Goal: Task Accomplishment & Management: Manage account settings

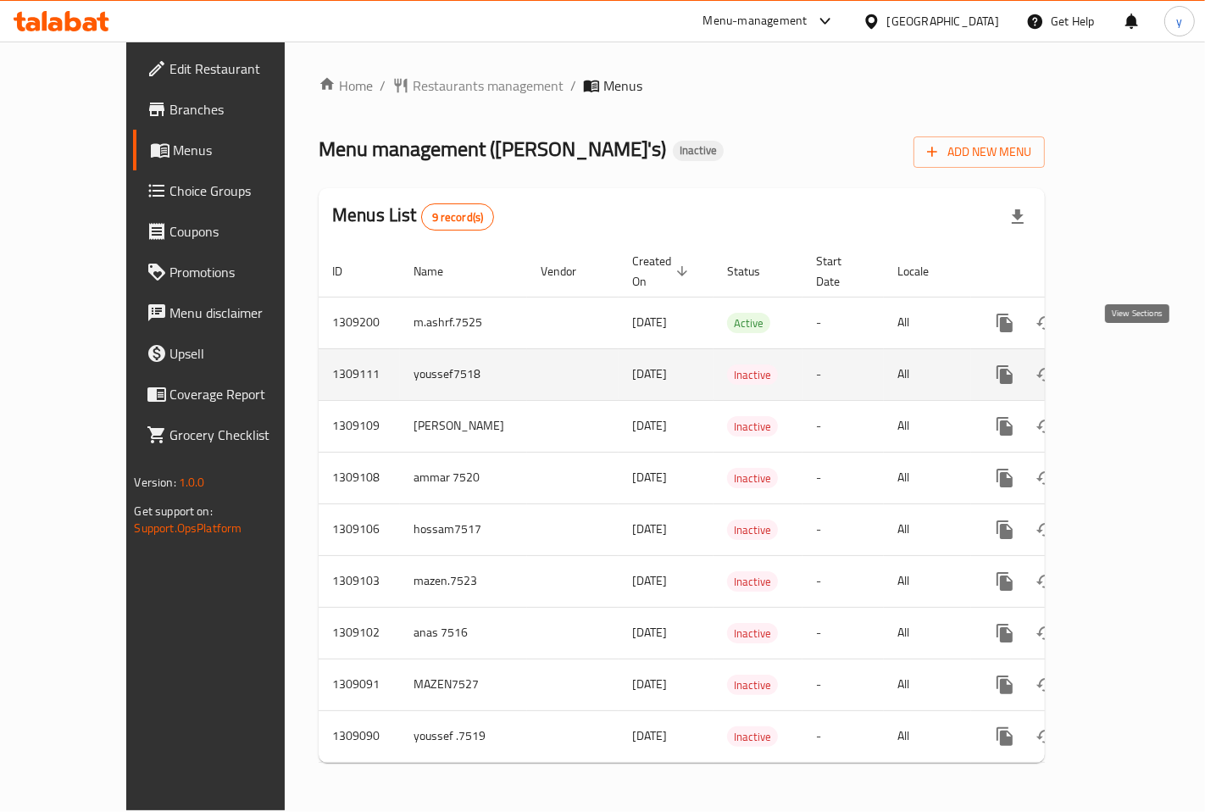
click at [1131, 364] on icon "enhanced table" at bounding box center [1127, 374] width 20 height 20
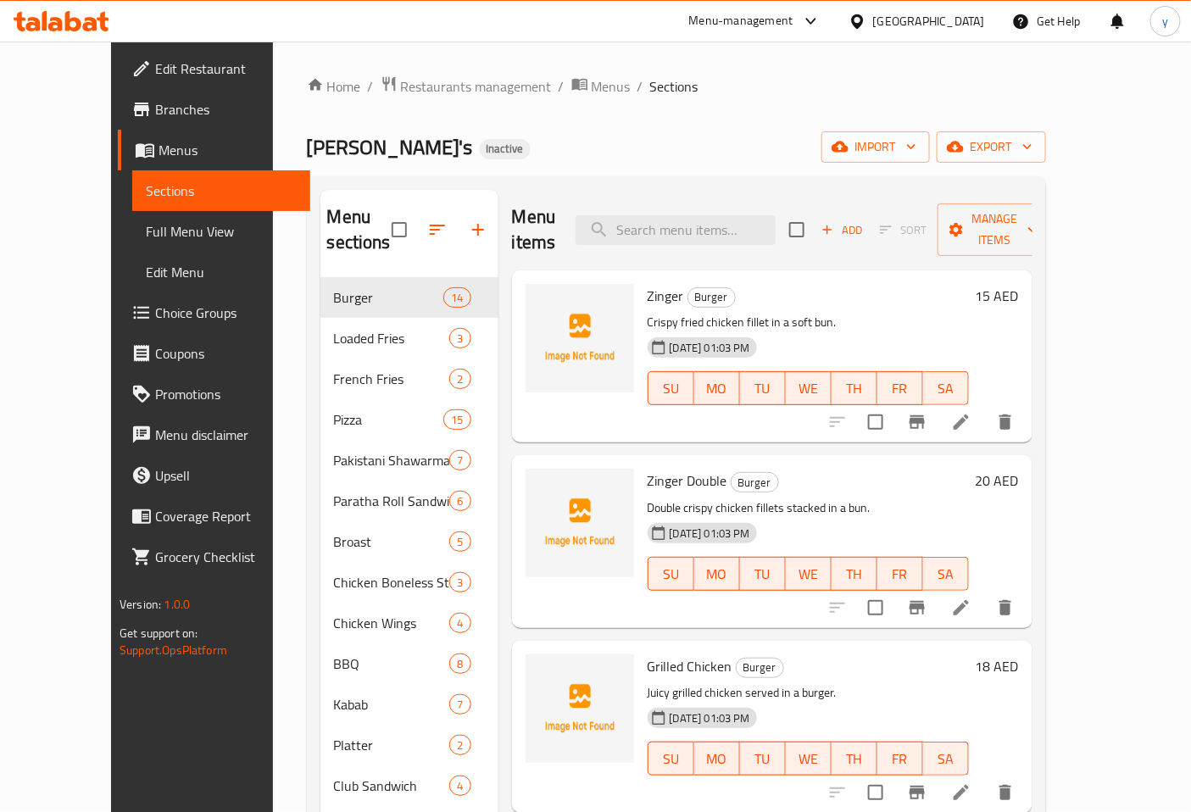
click at [158, 142] on span "Menus" at bounding box center [227, 150] width 138 height 20
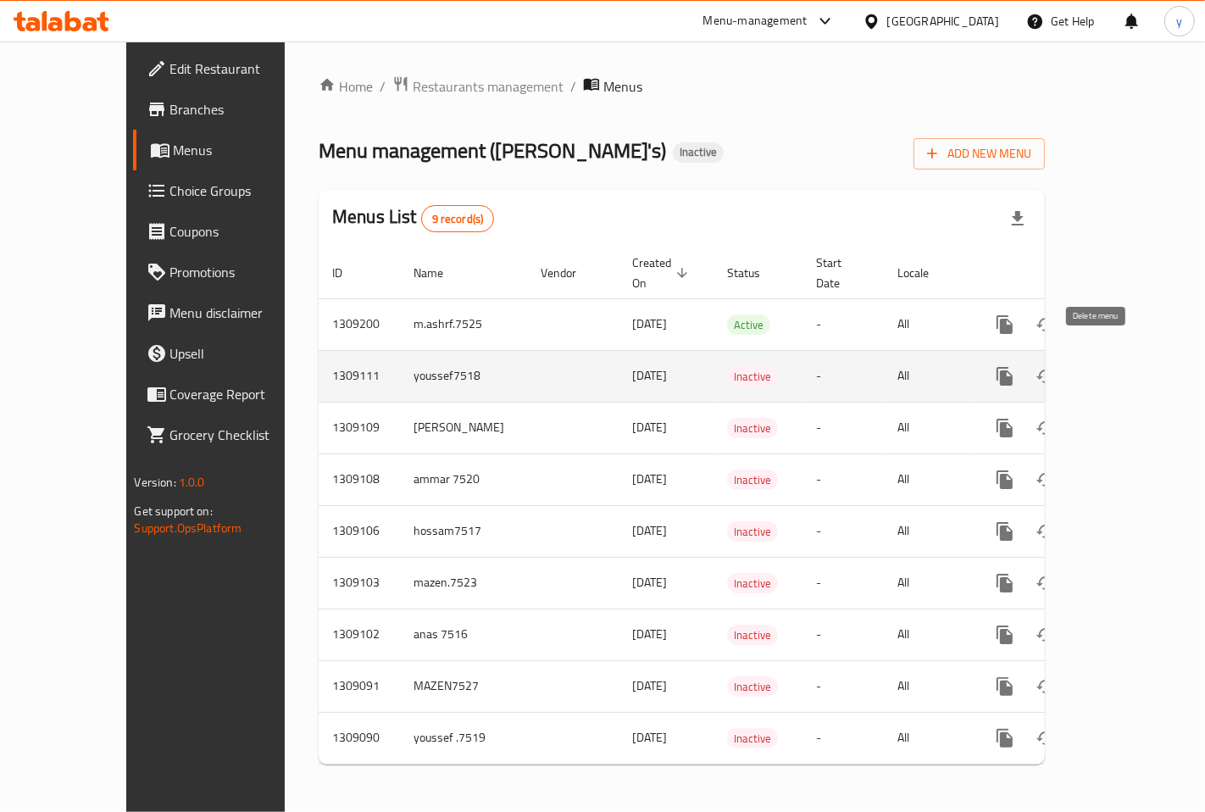
click at [1092, 369] on icon "enhanced table" at bounding box center [1086, 376] width 12 height 15
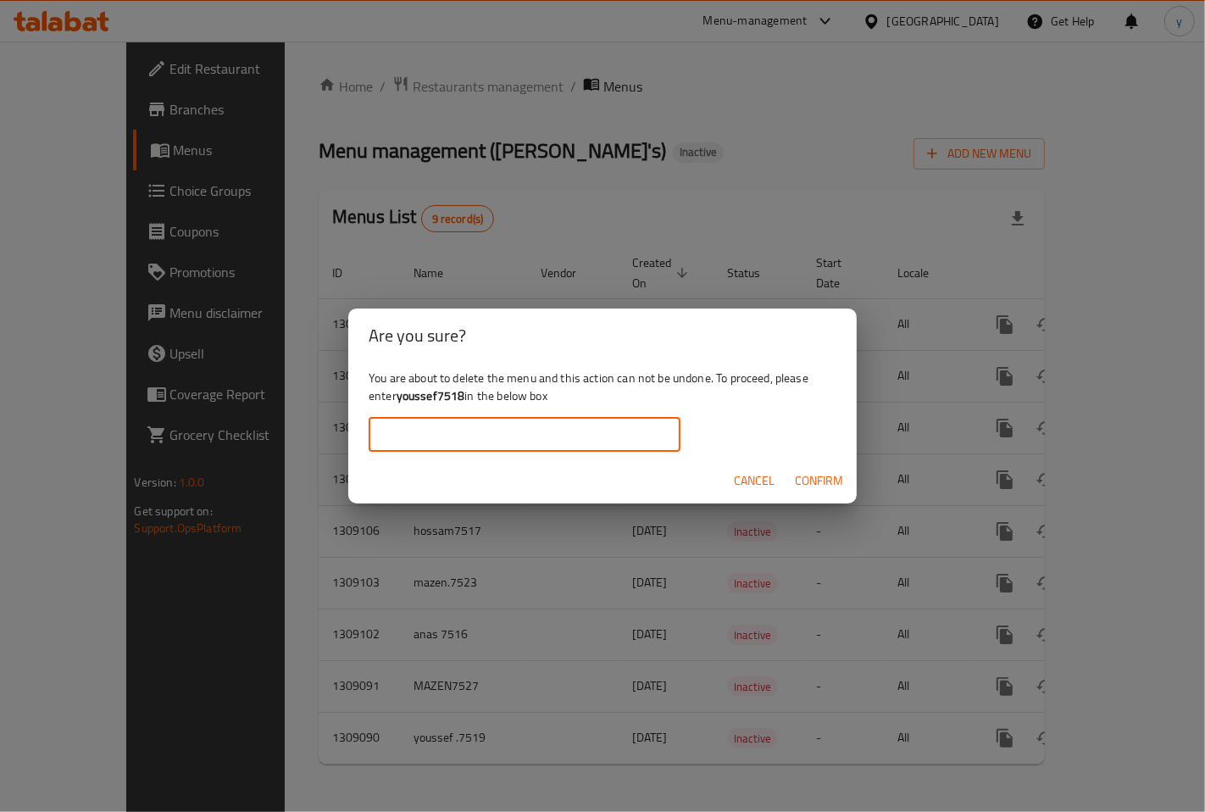
click at [604, 442] on input "text" at bounding box center [525, 435] width 312 height 34
click at [768, 591] on div "Are you sure? You are about to delete the menu and this action can not be undon…" at bounding box center [602, 406] width 1205 height 812
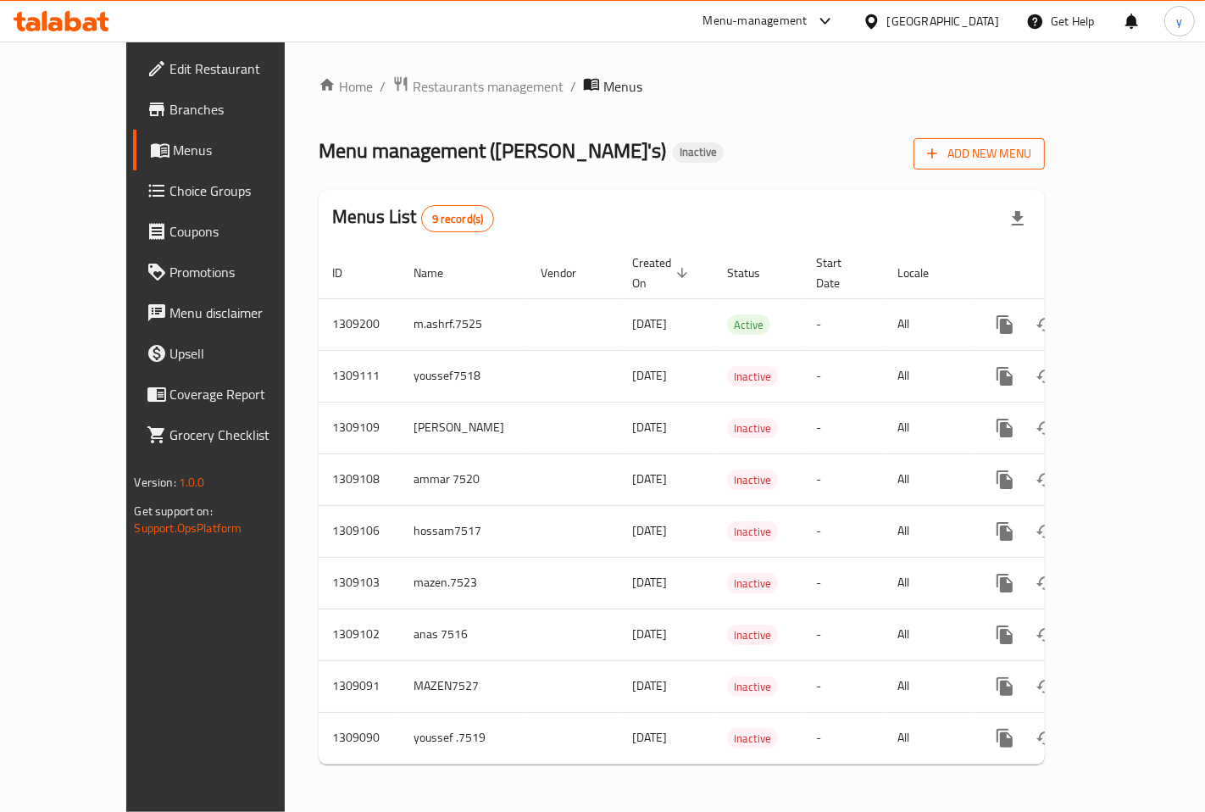
click at [1031, 158] on span "Add New Menu" at bounding box center [979, 153] width 104 height 21
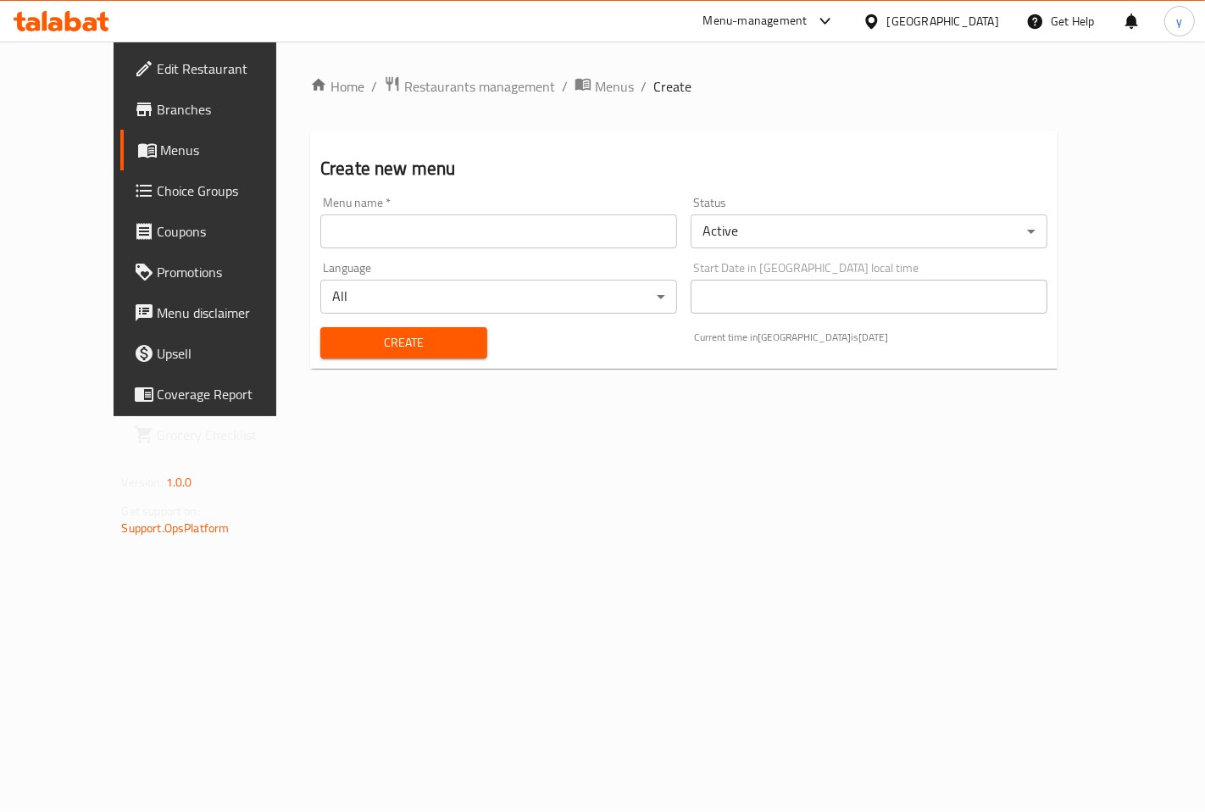
click at [325, 218] on input "text" at bounding box center [498, 231] width 357 height 34
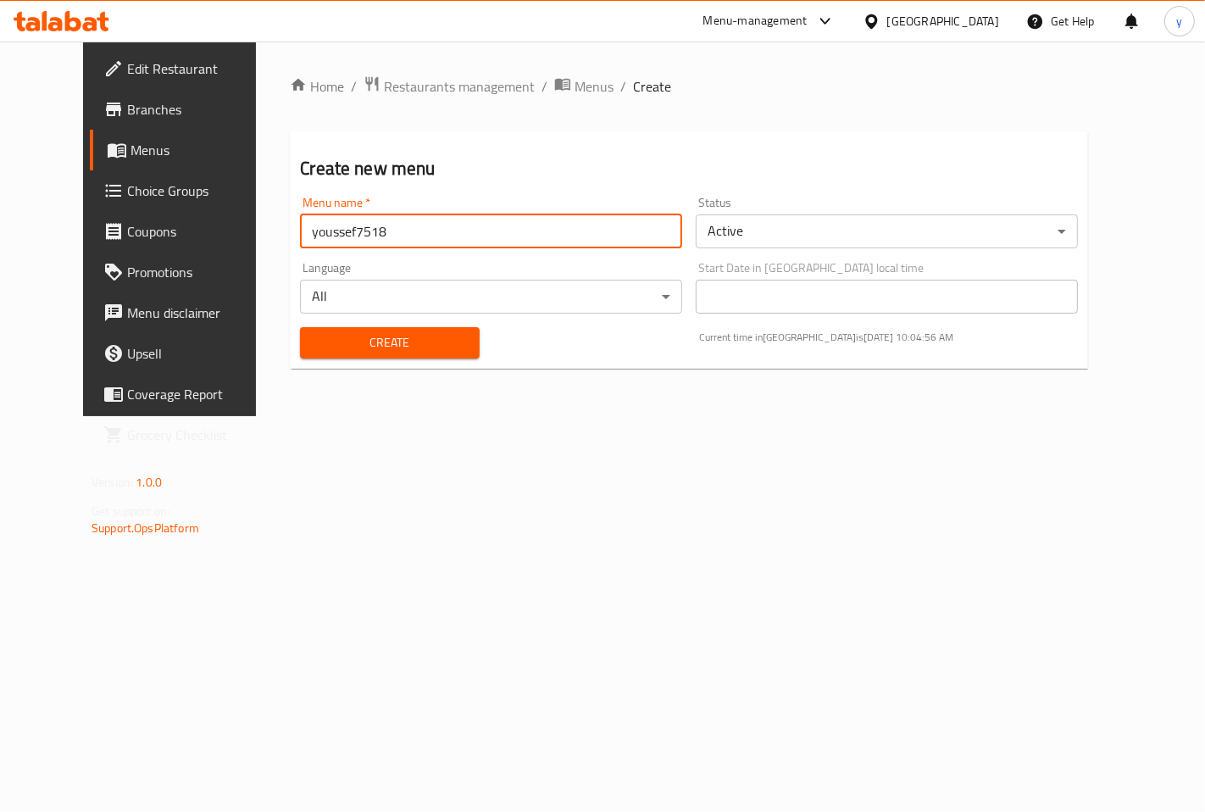
click at [342, 230] on input "youssef7518" at bounding box center [491, 231] width 382 height 34
type input "[DOMAIN_NAME]"
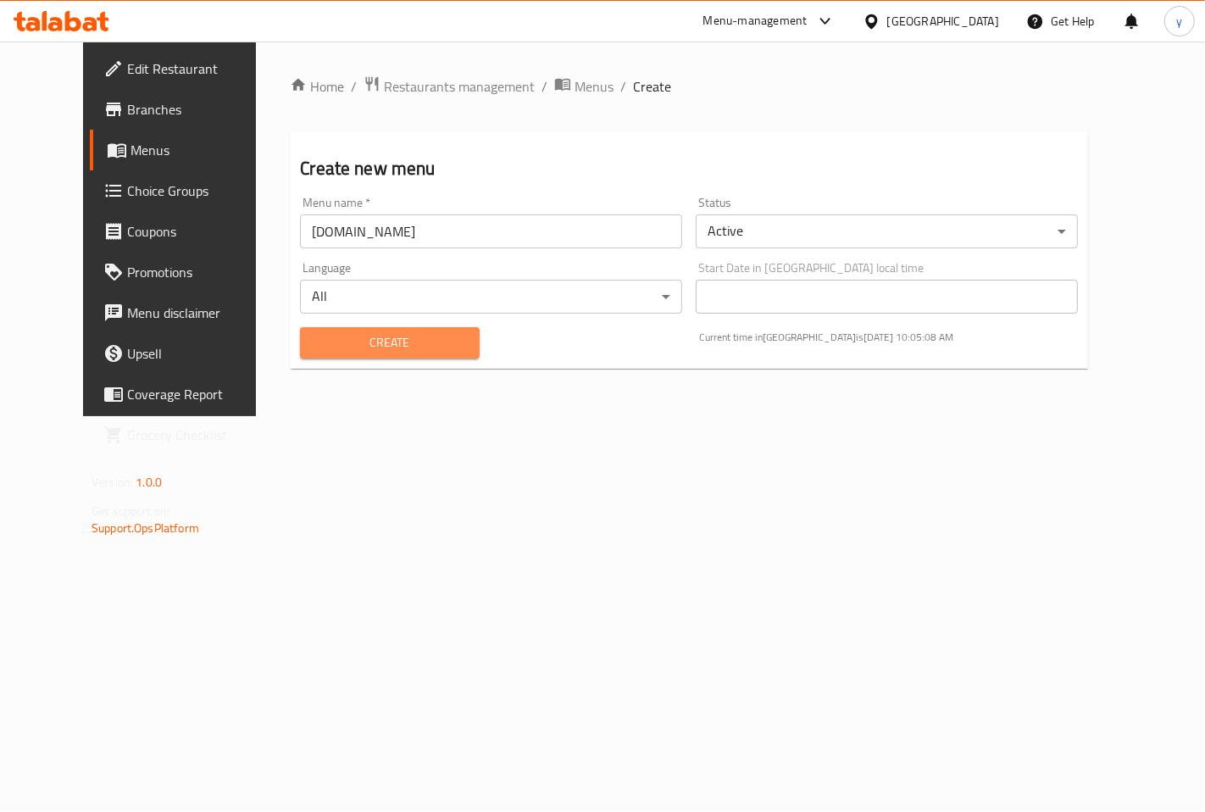
click at [392, 337] on span "Create" at bounding box center [390, 342] width 152 height 21
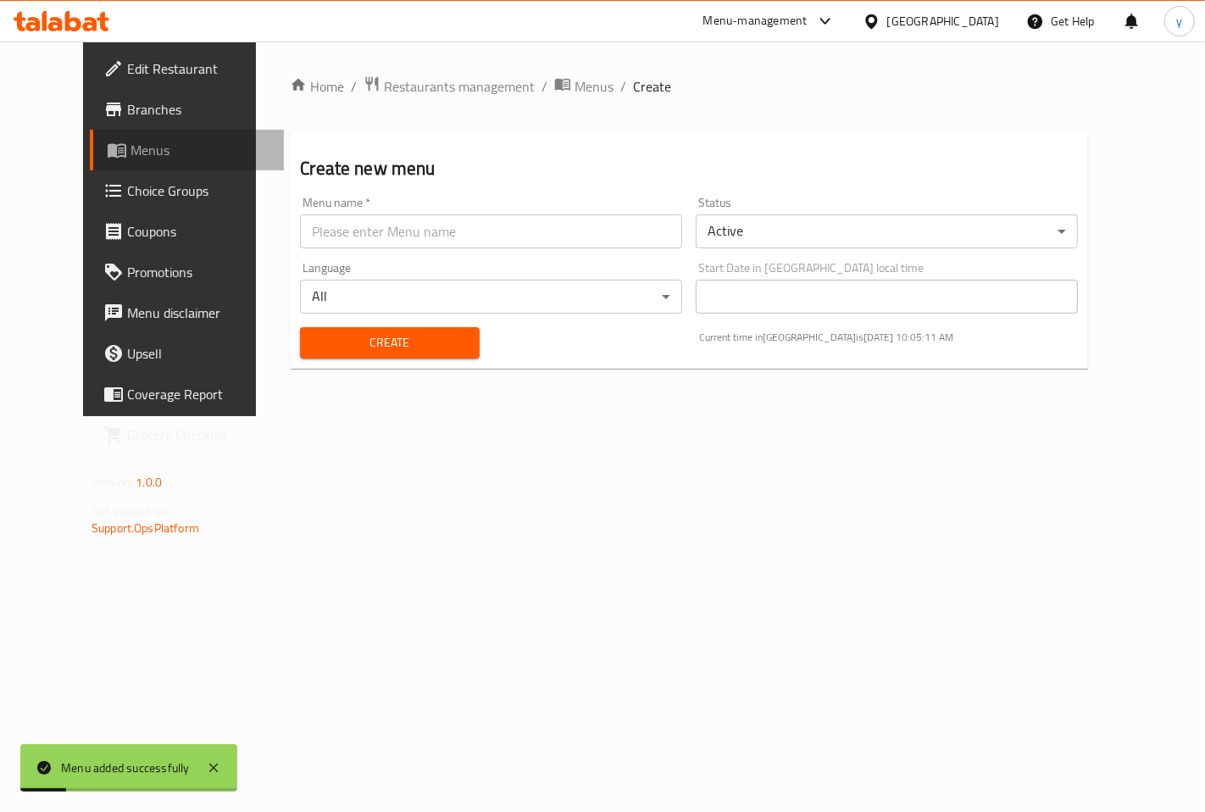
click at [131, 150] on span "Menus" at bounding box center [201, 150] width 140 height 20
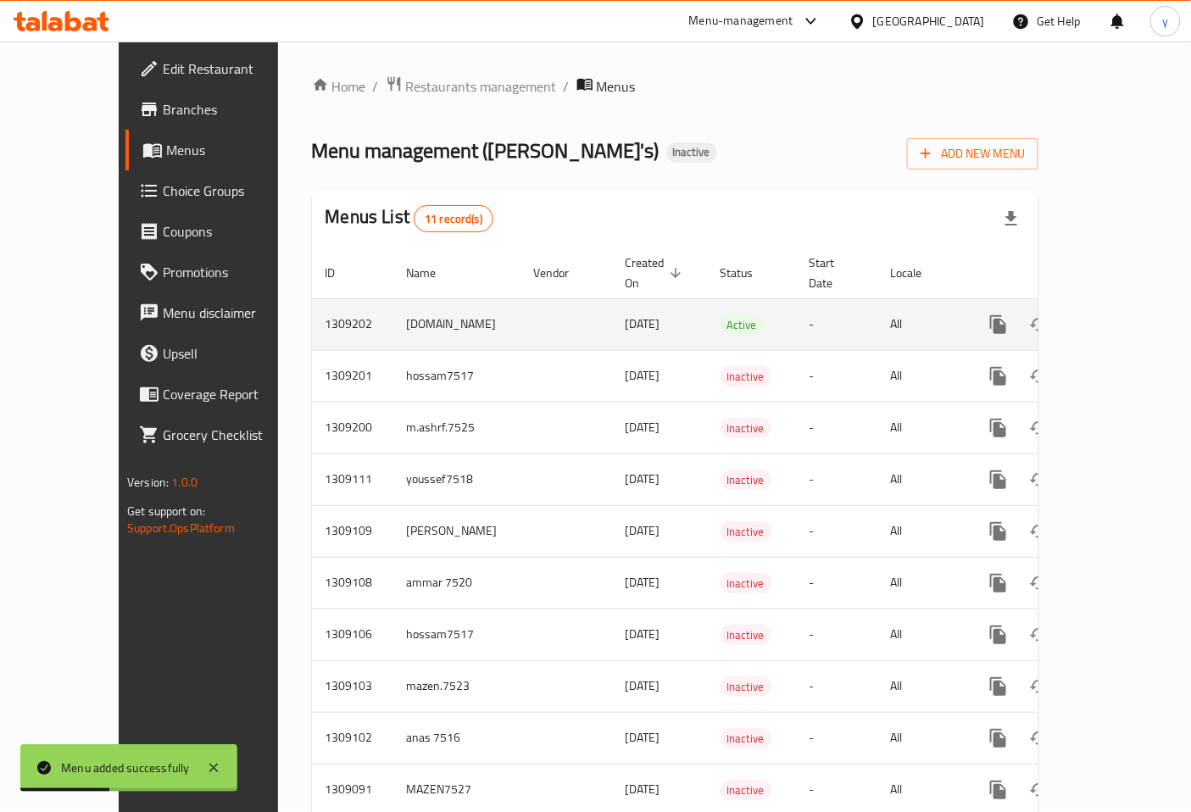
click at [1130, 314] on icon "enhanced table" at bounding box center [1120, 324] width 20 height 20
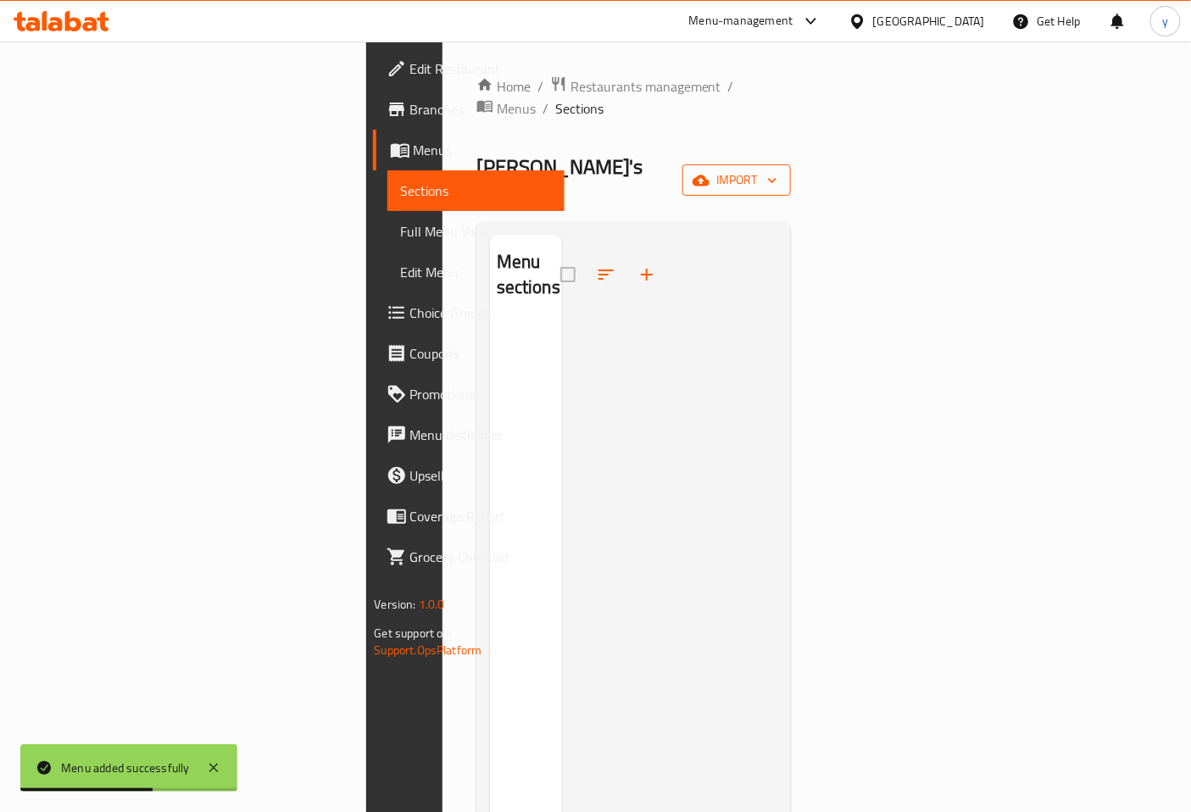
click at [777, 169] on span "import" at bounding box center [736, 179] width 81 height 21
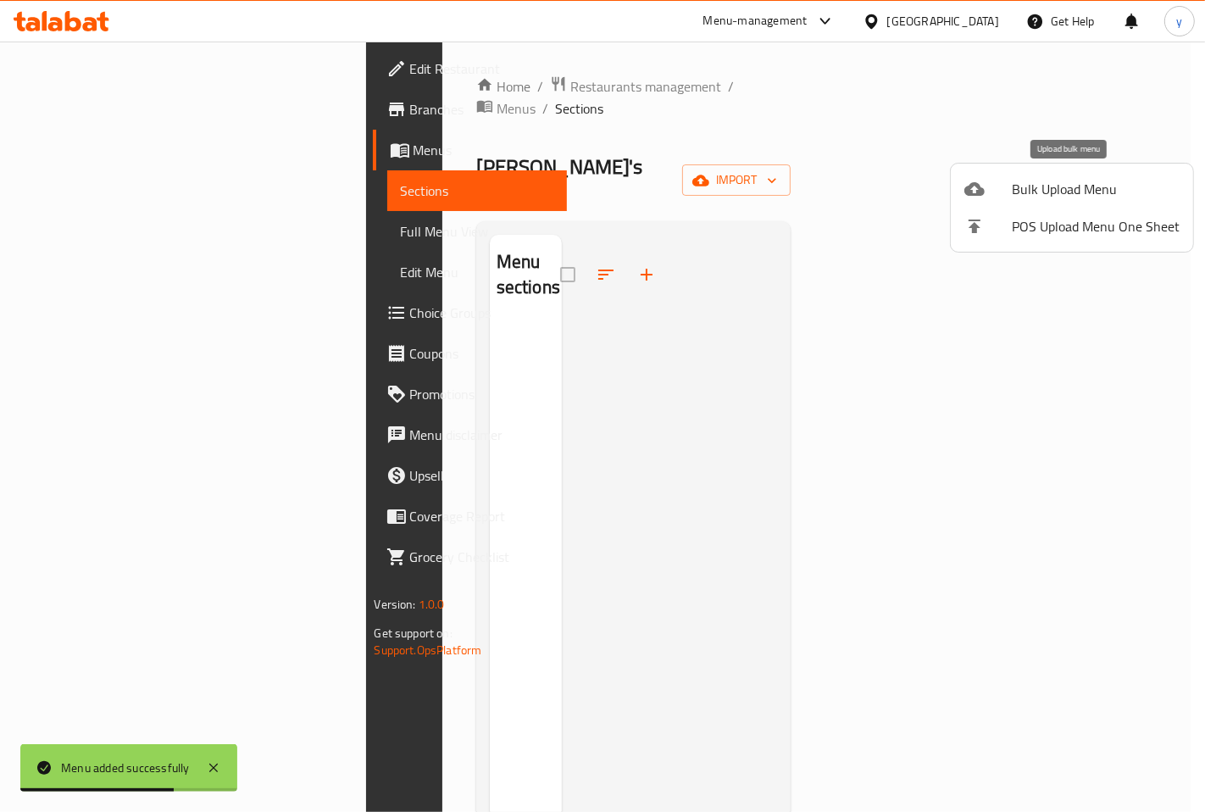
click at [1060, 191] on span "Bulk Upload Menu" at bounding box center [1096, 189] width 168 height 20
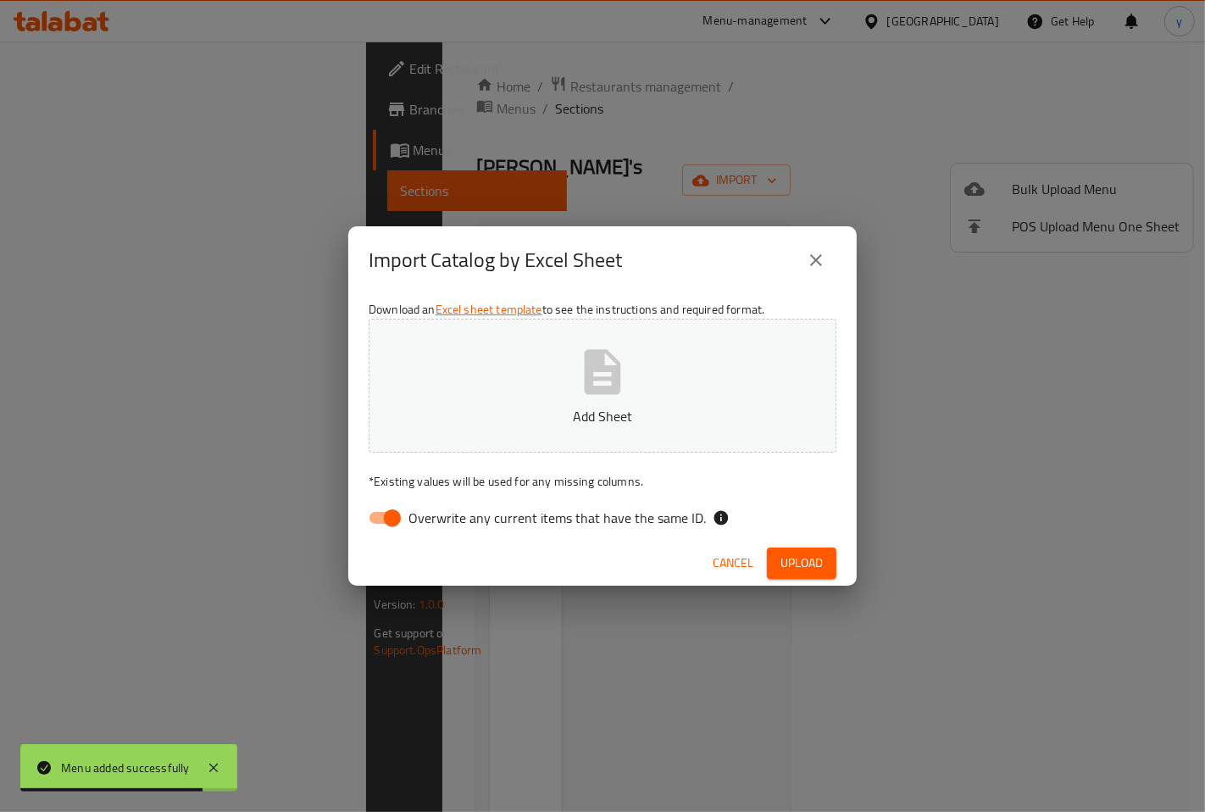
click at [382, 519] on input "Overwrite any current items that have the same ID." at bounding box center [392, 518] width 97 height 32
checkbox input "false"
click at [469, 447] on button "Add Sheet" at bounding box center [603, 386] width 468 height 134
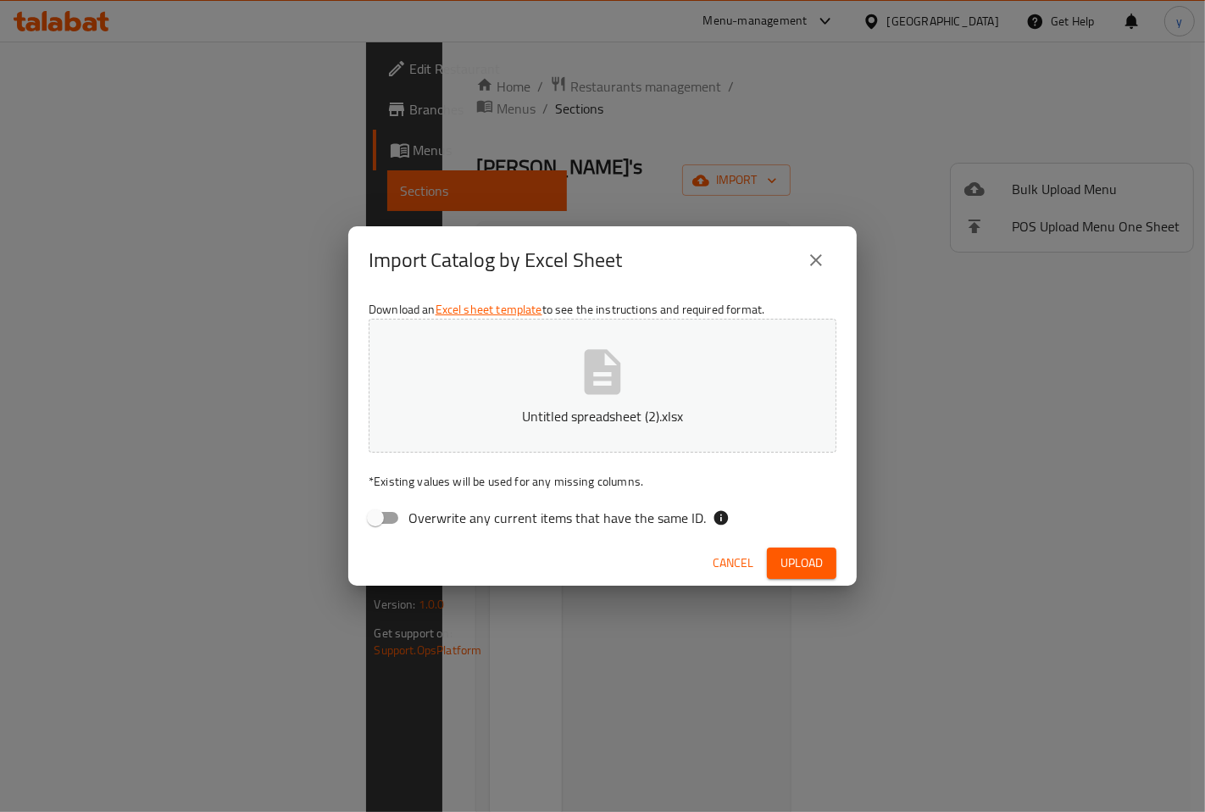
click at [814, 560] on span "Upload" at bounding box center [801, 563] width 42 height 21
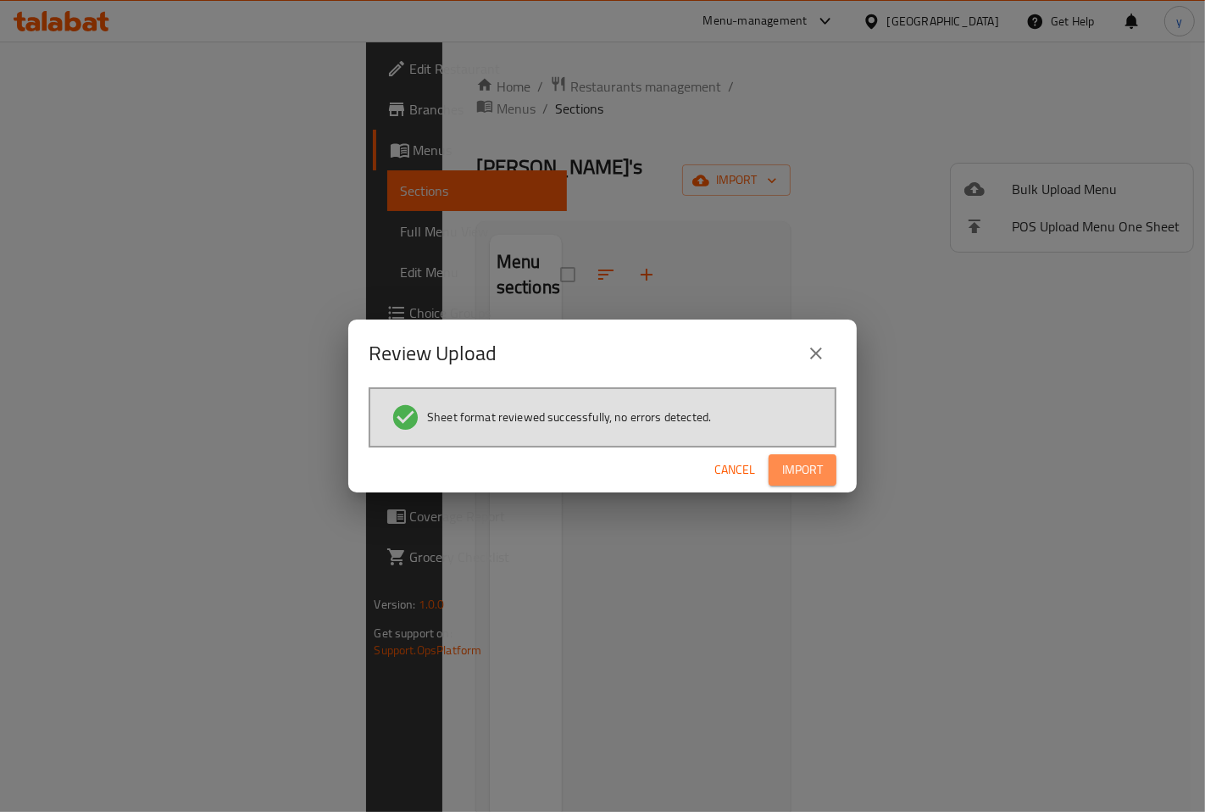
click at [790, 473] on span "Import" at bounding box center [802, 469] width 41 height 21
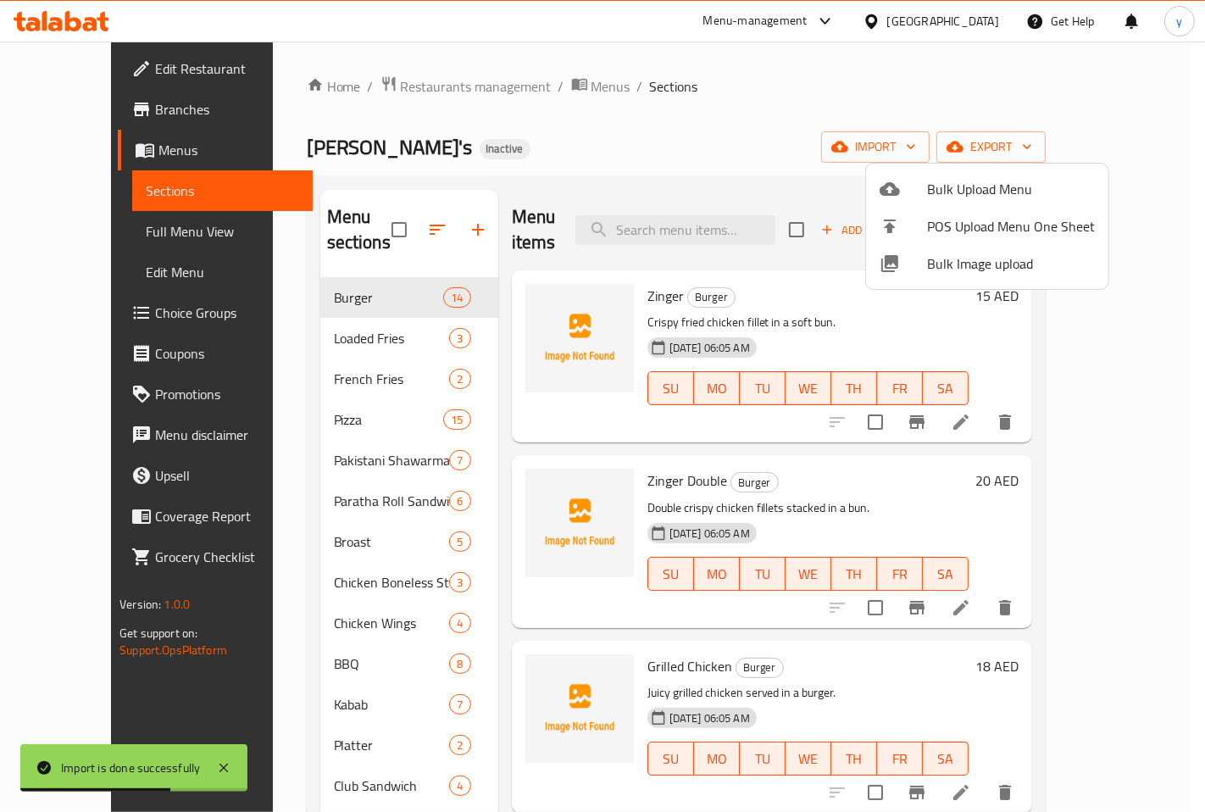
click at [86, 231] on div at bounding box center [602, 406] width 1205 height 812
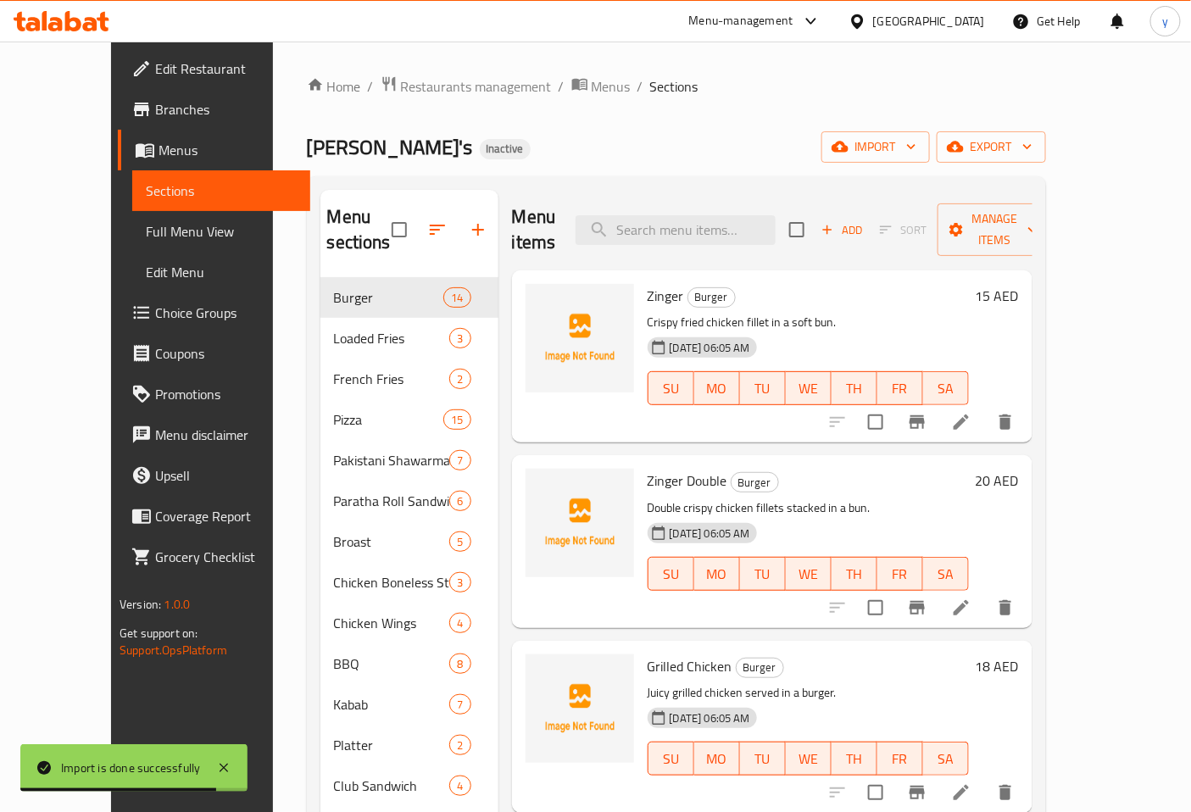
click at [146, 226] on span "Full Menu View" at bounding box center [221, 231] width 151 height 20
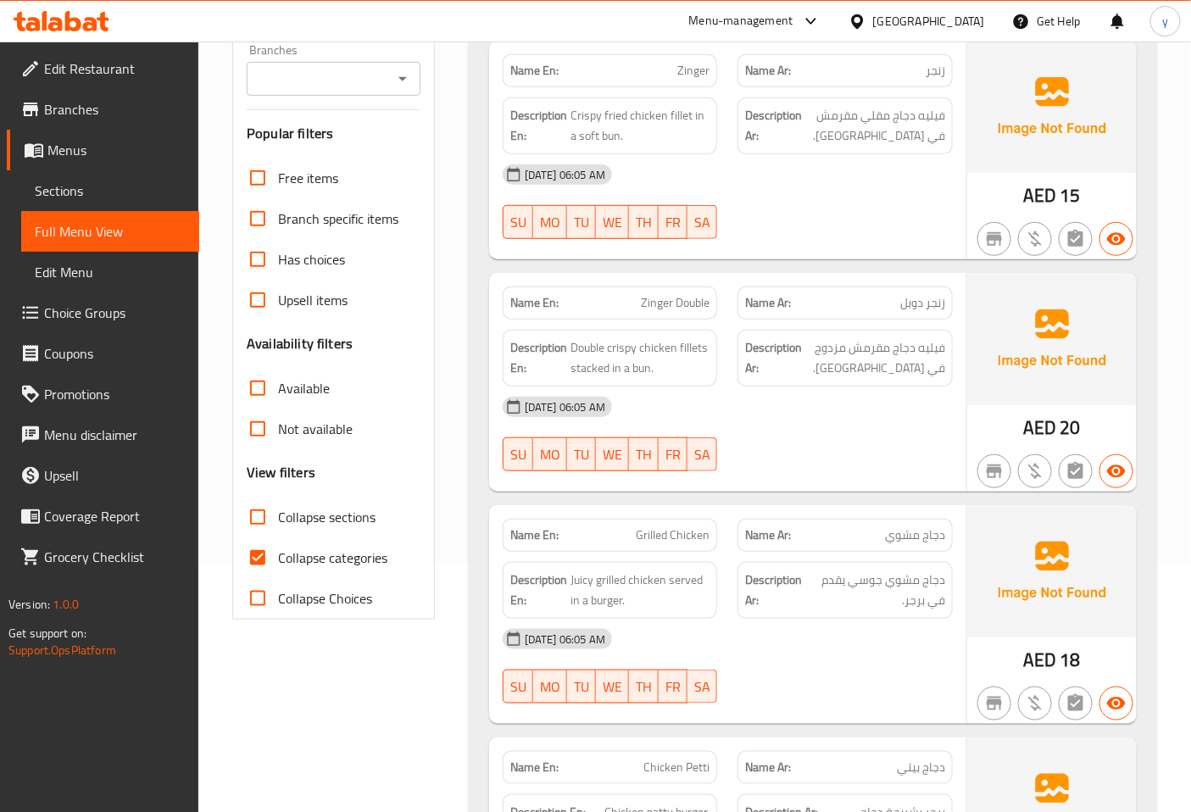
scroll to position [282, 0]
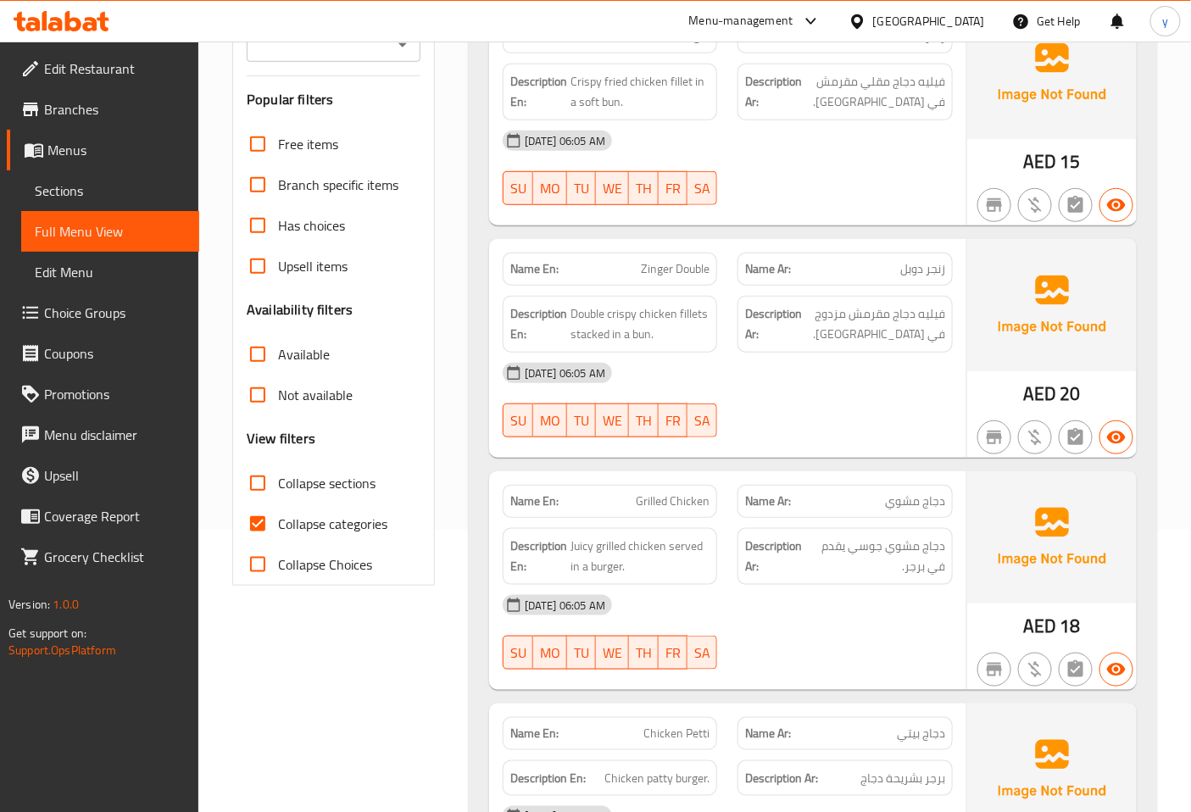
click at [259, 531] on input "Collapse categories" at bounding box center [257, 523] width 41 height 41
checkbox input "false"
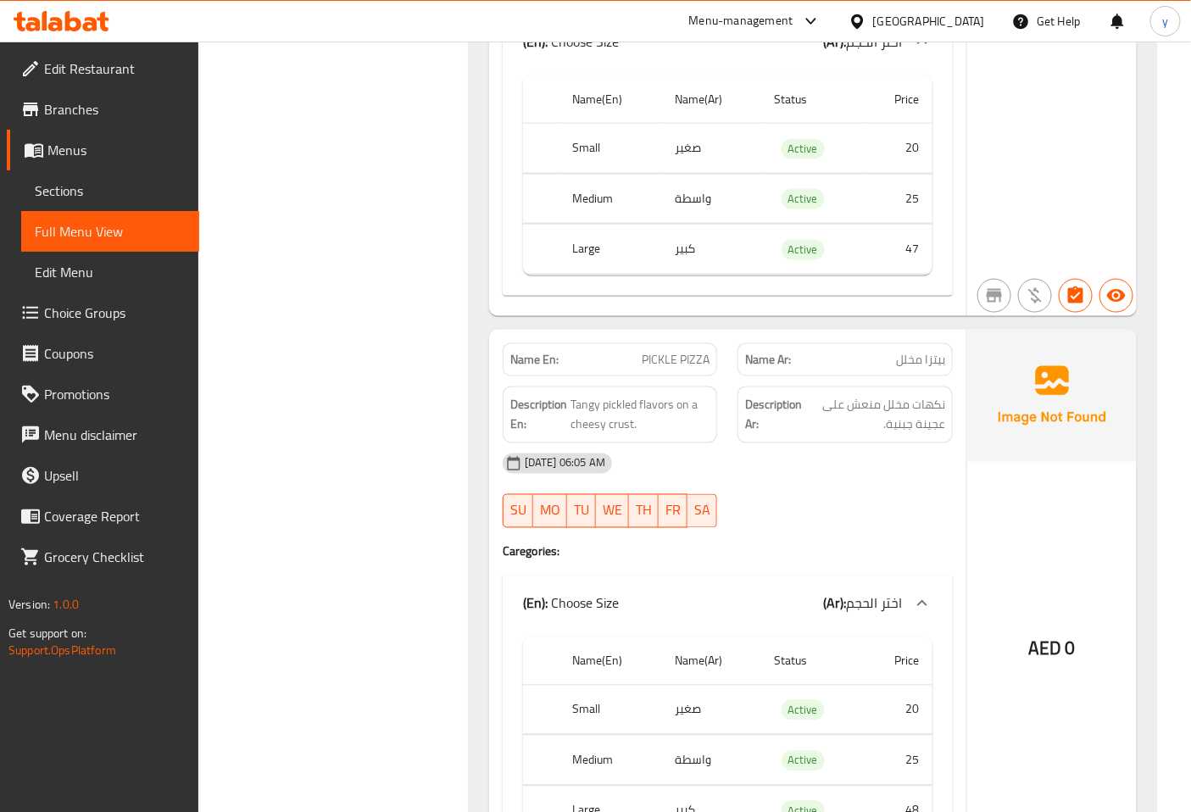
scroll to position [25571, 0]
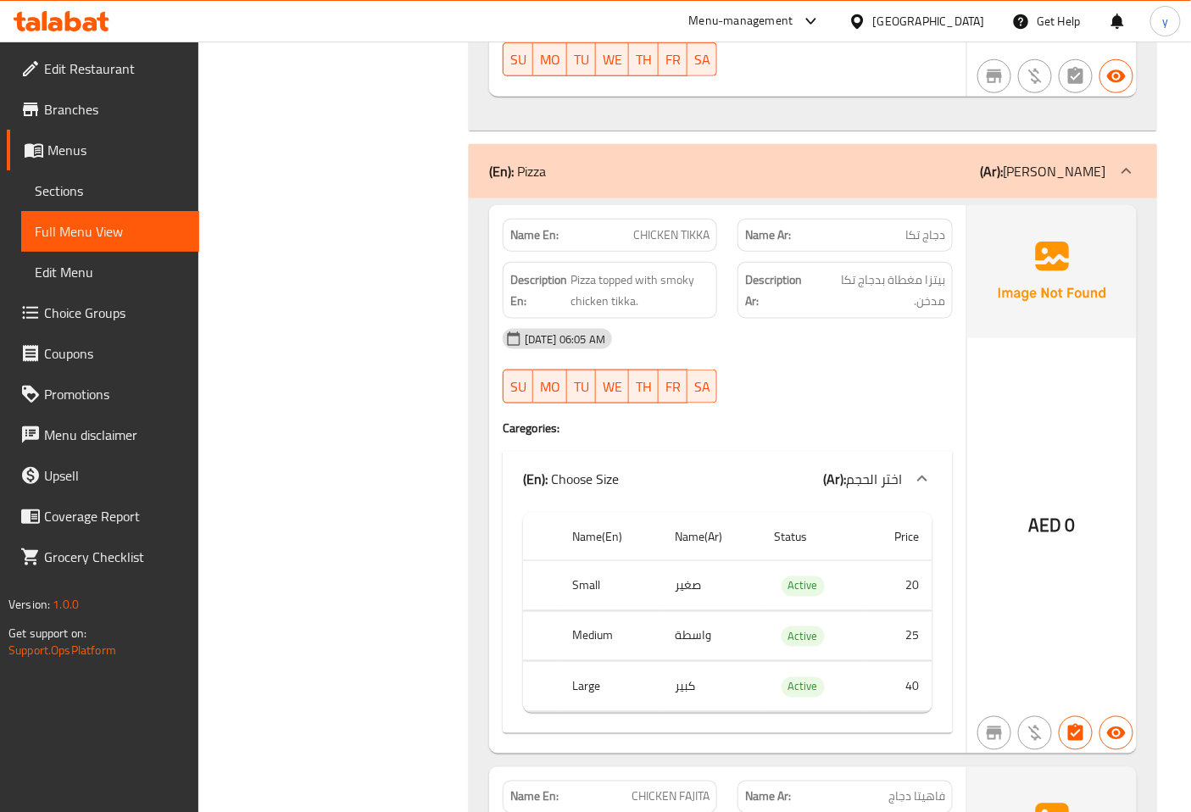
scroll to position [14853, 0]
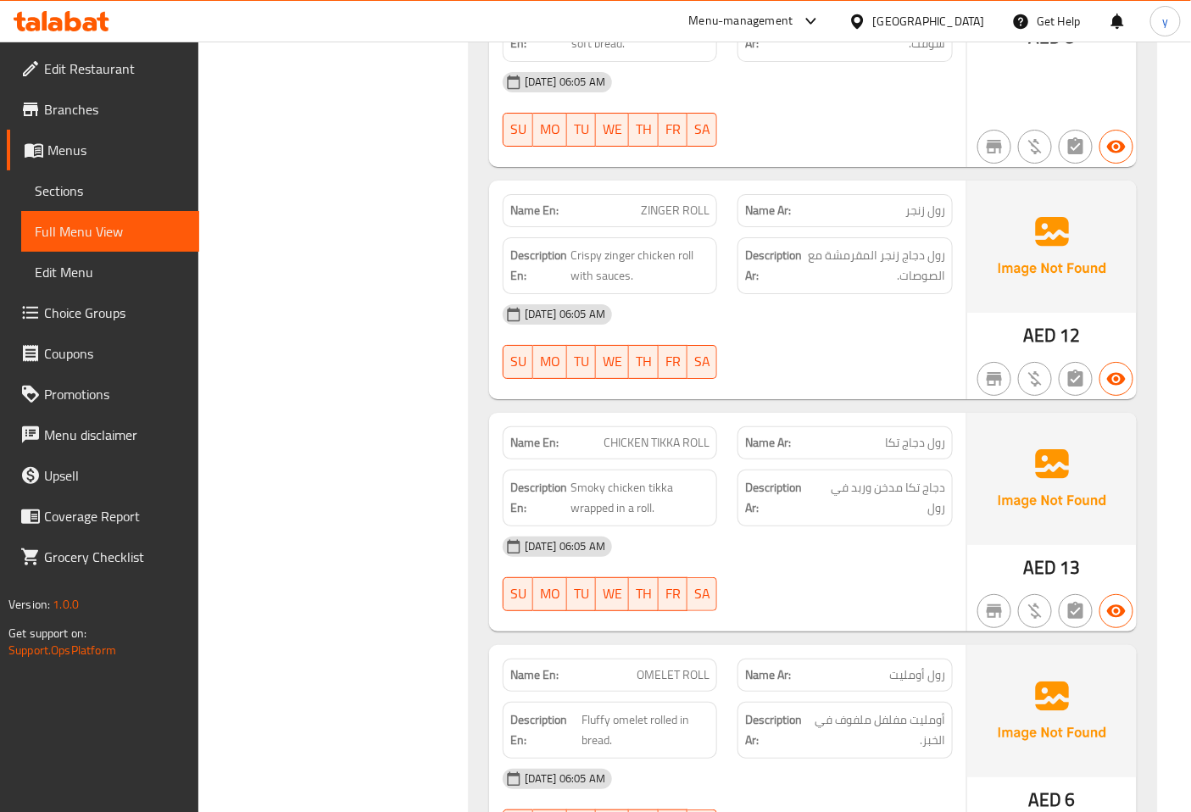
drag, startPoint x: 737, startPoint y: 486, endPoint x: 764, endPoint y: 525, distance: 47.5
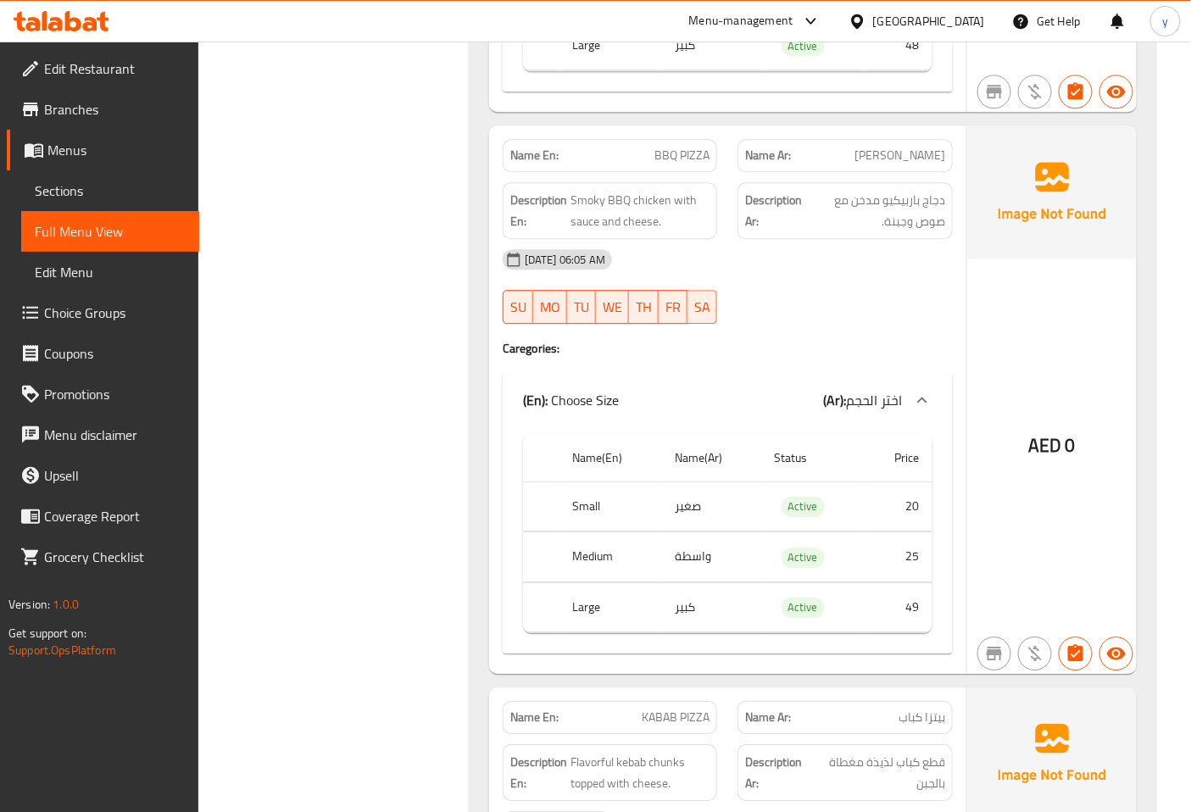
scroll to position [10010, 0]
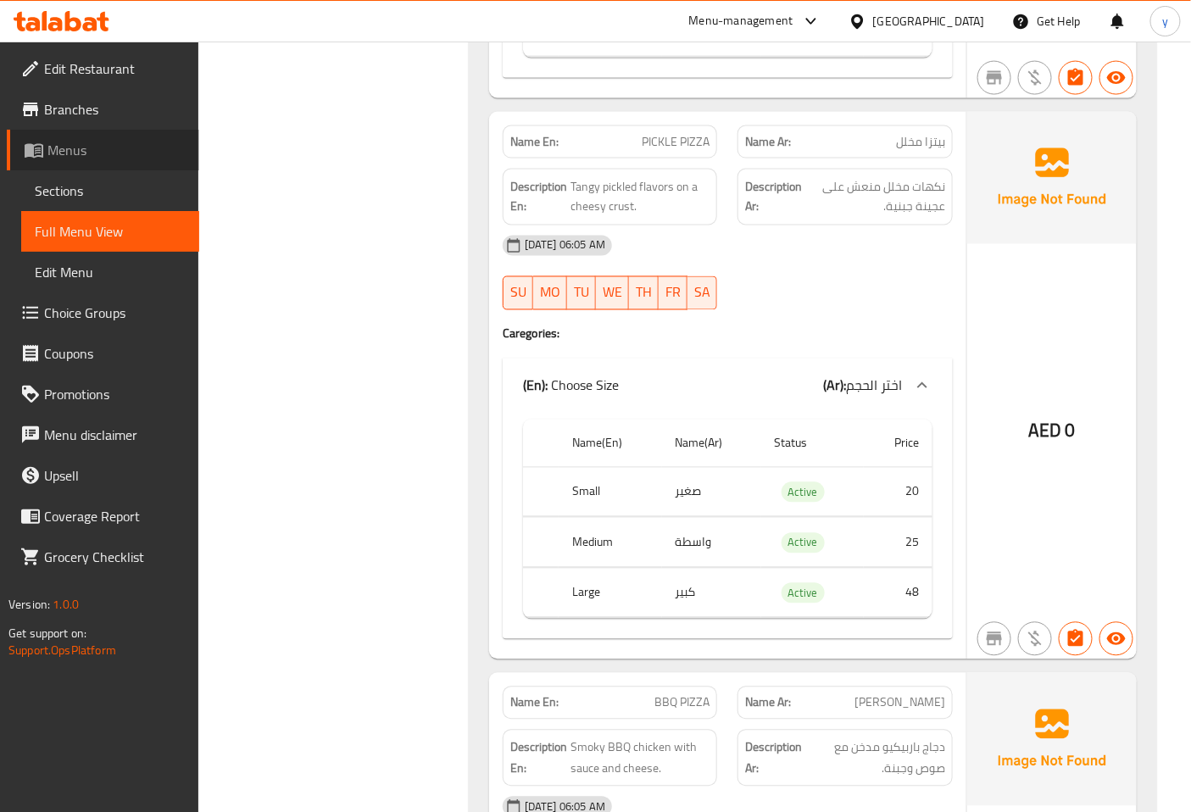
click at [59, 148] on span "Menus" at bounding box center [116, 150] width 138 height 20
